Goal: Task Accomplishment & Management: Use online tool/utility

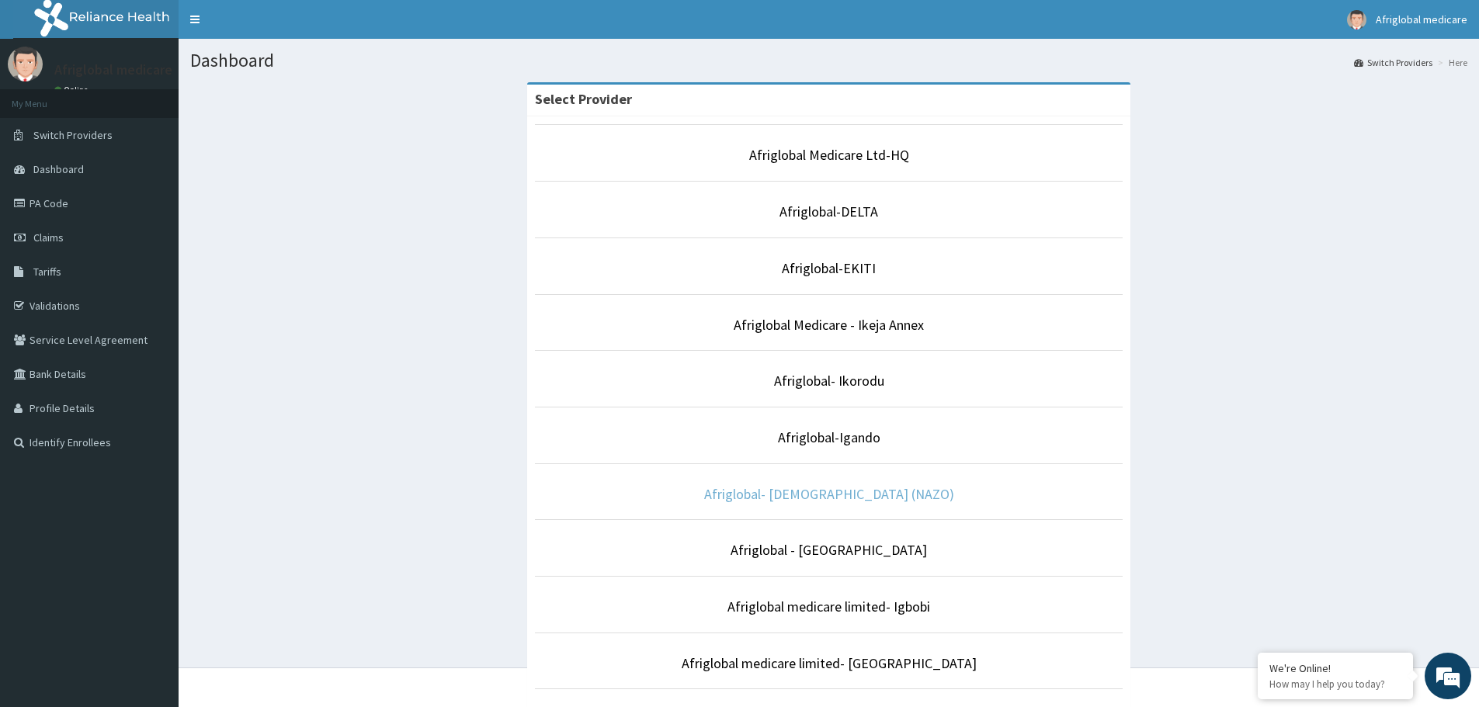
click at [870, 496] on link "Afriglobal- [DEMOGRAPHIC_DATA] (NAZO)" at bounding box center [829, 494] width 250 height 18
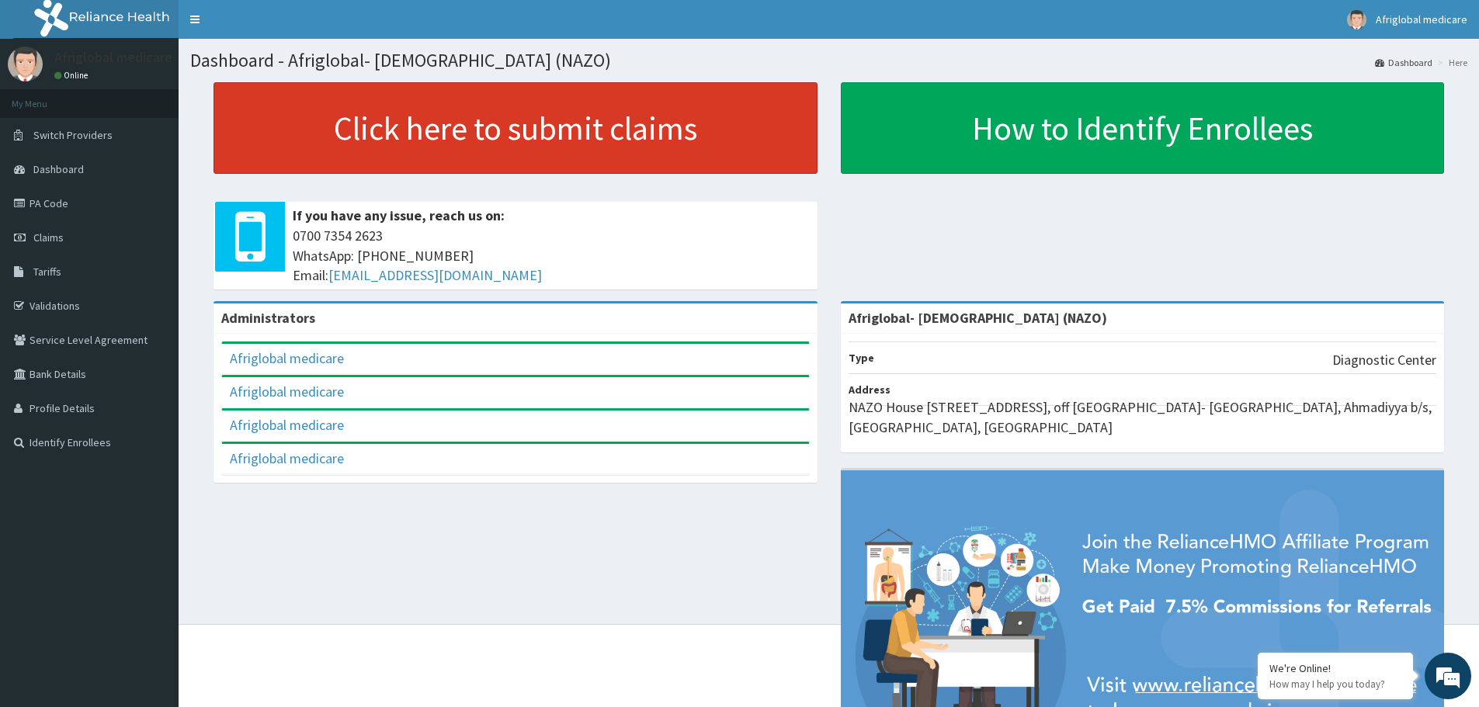
click at [392, 127] on link "Click here to submit claims" at bounding box center [516, 128] width 604 height 92
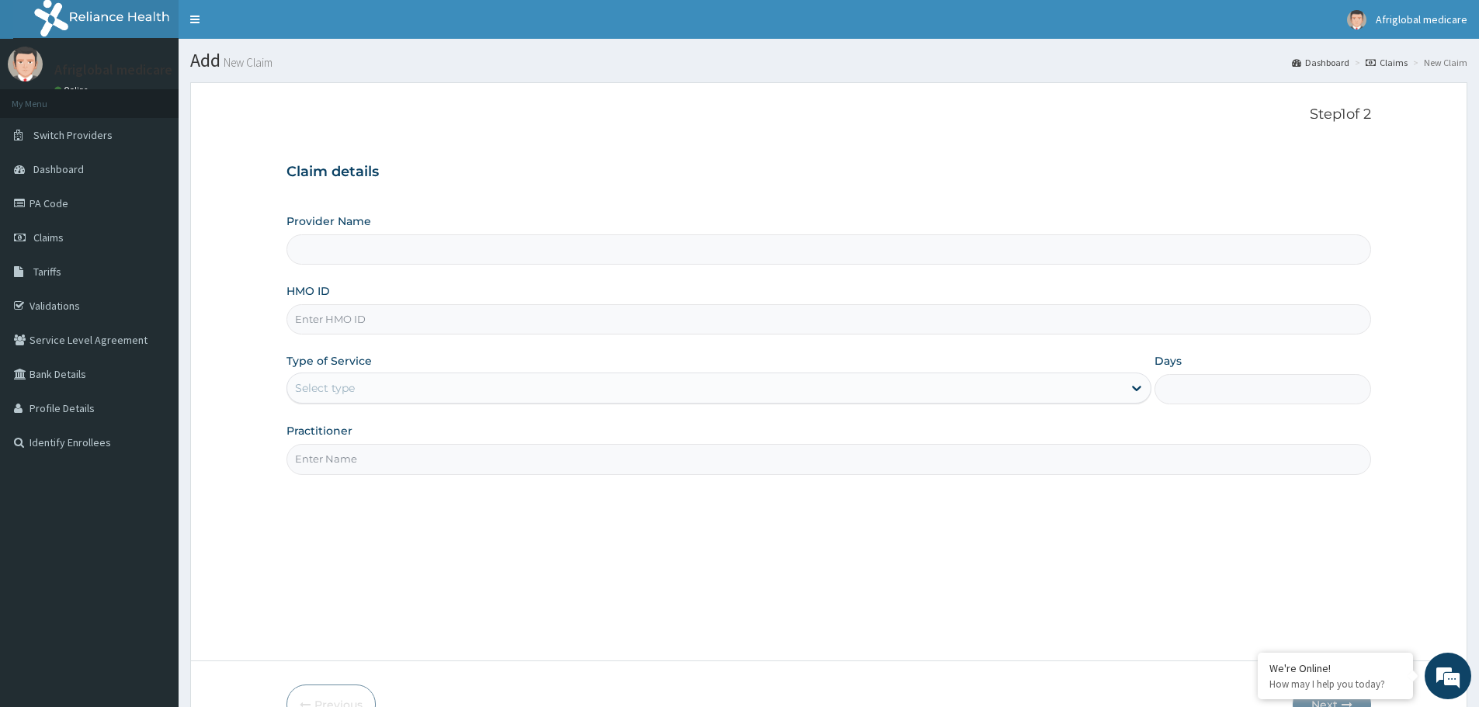
type input "Afriglobal- [DEMOGRAPHIC_DATA] (NAZO)"
click at [46, 206] on link "PA Code" at bounding box center [89, 203] width 179 height 34
